Goal: Task Accomplishment & Management: Complete application form

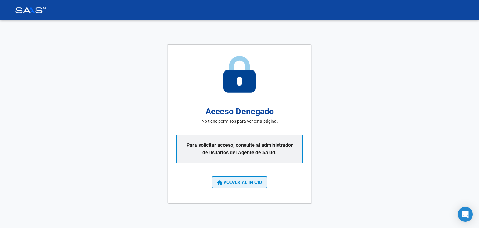
drag, startPoint x: 255, startPoint y: 182, endPoint x: 251, endPoint y: 182, distance: 4.4
click at [254, 182] on span "VOLVER AL INICIO" at bounding box center [239, 182] width 45 height 6
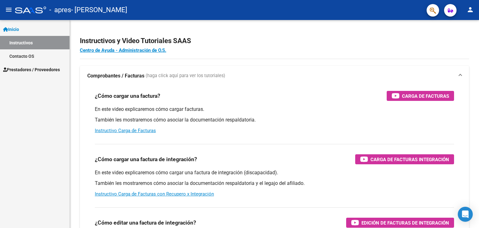
click at [26, 68] on span "Prestadores / Proveedores" at bounding box center [31, 69] width 57 height 7
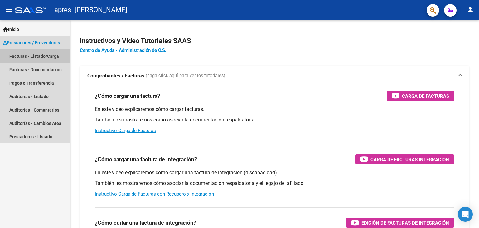
click at [35, 57] on link "Facturas - Listado/Carga" at bounding box center [35, 55] width 70 height 13
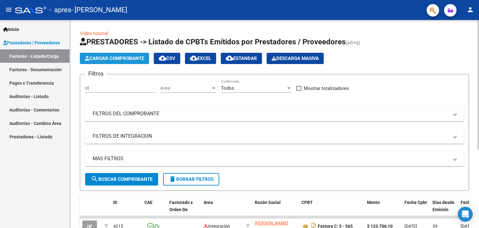
click at [97, 60] on span "Cargar Comprobante" at bounding box center [114, 58] width 59 height 6
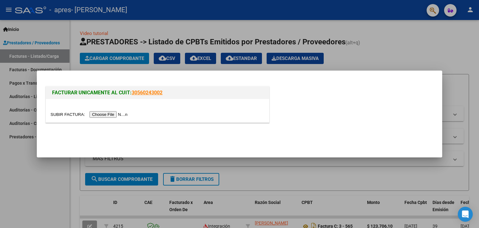
click at [113, 113] on input "file" at bounding box center [89, 114] width 79 height 7
click at [121, 113] on input "file" at bounding box center [89, 114] width 79 height 7
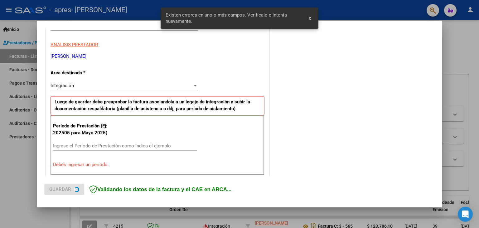
scroll to position [131, 0]
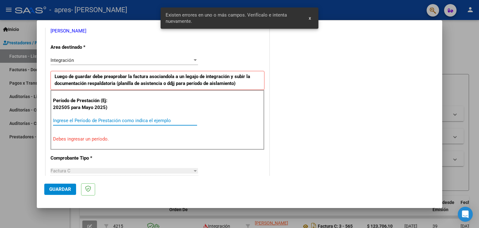
click at [70, 119] on input "Ingrese el Período de Prestación como indica el ejemplo" at bounding box center [125, 121] width 144 height 6
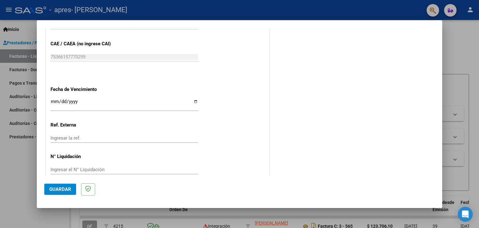
scroll to position [400, 0]
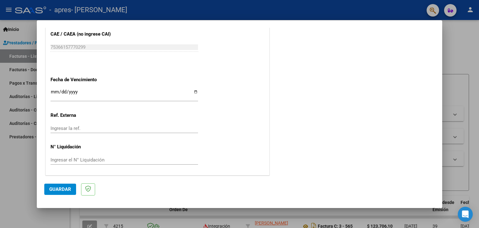
type input "202508"
click at [65, 188] on span "Guardar" at bounding box center [60, 189] width 22 height 6
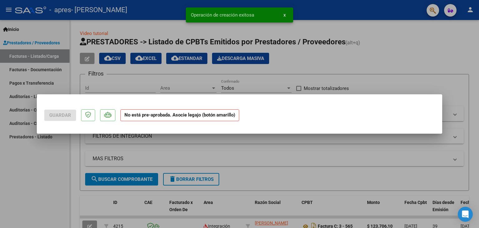
scroll to position [0, 0]
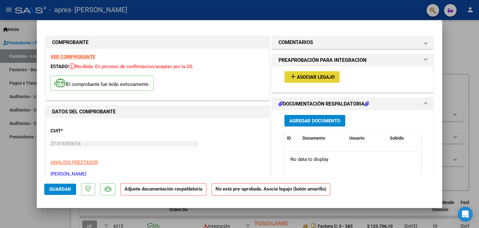
click at [310, 76] on span "Asociar Legajo" at bounding box center [316, 77] width 38 height 6
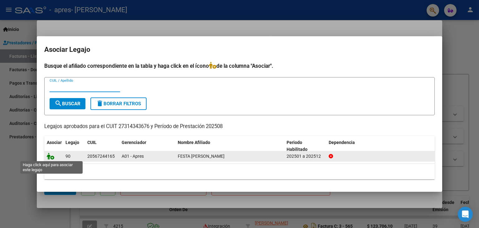
click at [49, 156] on icon at bounding box center [50, 155] width 7 height 7
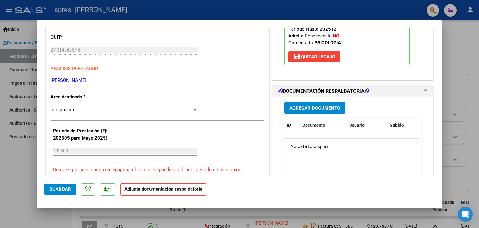
scroll to position [125, 0]
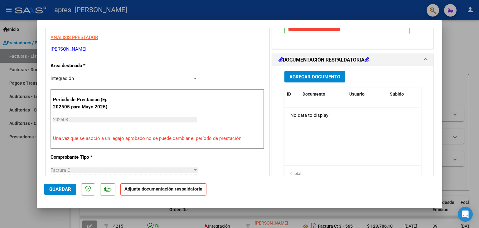
click at [301, 74] on span "Agregar Documento" at bounding box center [314, 77] width 51 height 6
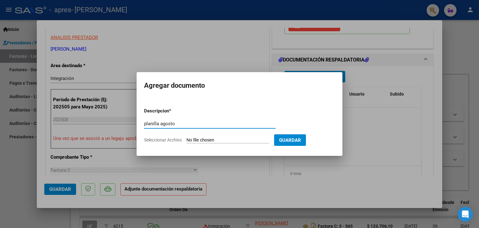
type input "planilla agosto"
click at [173, 140] on span "Seleccionar Archivo" at bounding box center [163, 139] width 38 height 5
click at [186, 140] on input "Seleccionar Archivo" at bounding box center [227, 140] width 83 height 6
type input "C:\fakepath\Festa agosto (1).pdf"
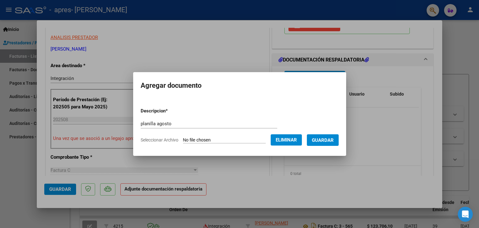
click at [333, 139] on span "Guardar" at bounding box center [323, 140] width 22 height 6
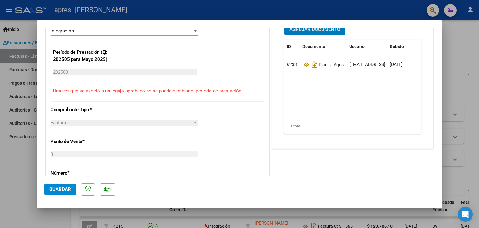
scroll to position [187, 0]
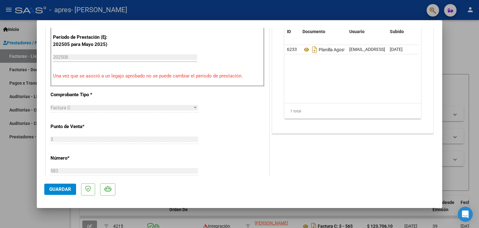
click at [64, 189] on span "Guardar" at bounding box center [60, 189] width 22 height 6
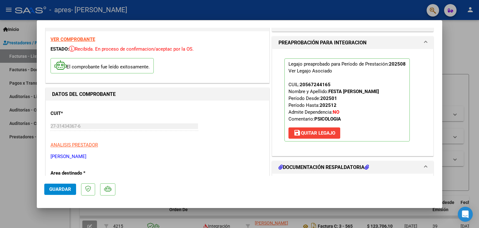
scroll to position [0, 0]
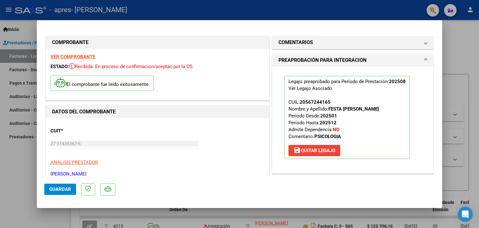
click at [462, 42] on div at bounding box center [239, 114] width 479 height 228
type input "$ 0,00"
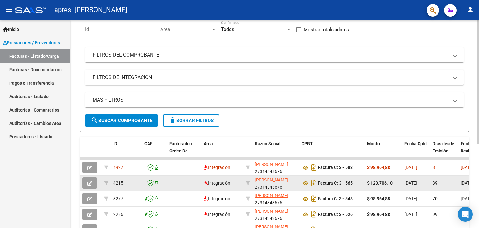
scroll to position [62, 0]
